Goal: Navigation & Orientation: Find specific page/section

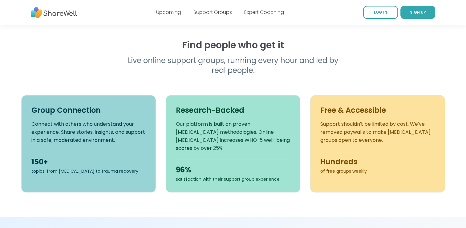
scroll to position [179, 0]
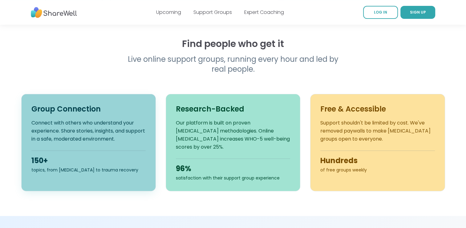
click at [84, 153] on div "150+ topics, from [MEDICAL_DATA] to trauma recovery" at bounding box center [88, 161] width 114 height 23
click at [213, 12] on link "Support Groups" at bounding box center [213, 12] width 39 height 7
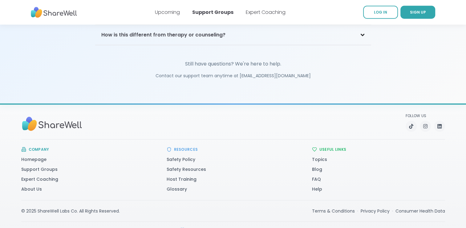
scroll to position [1446, 0]
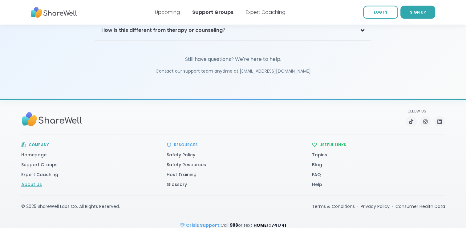
click at [28, 181] on link "About Us" at bounding box center [31, 184] width 21 height 6
